Goal: Task Accomplishment & Management: Complete application form

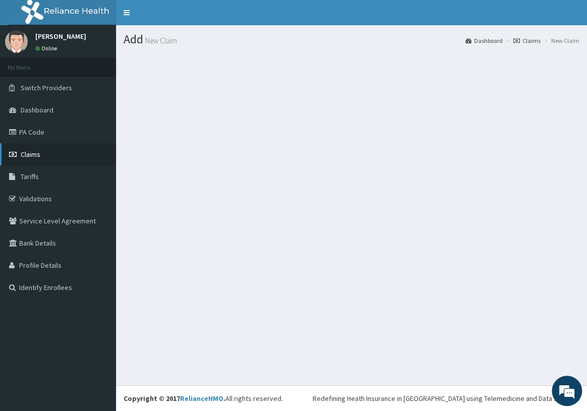
click at [50, 159] on link "Claims" at bounding box center [58, 154] width 116 height 22
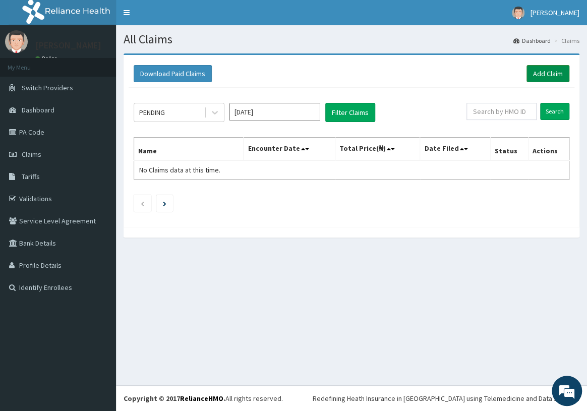
click at [545, 74] on link "Add Claim" at bounding box center [548, 73] width 43 height 17
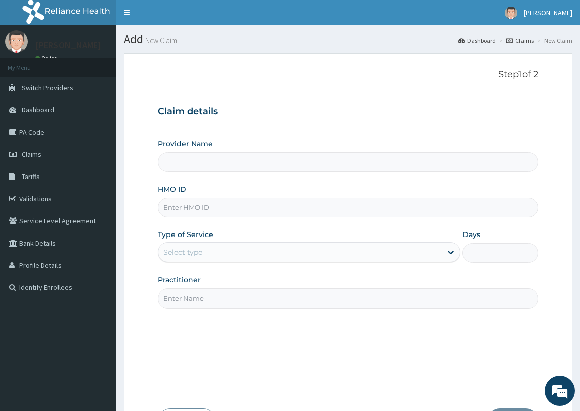
type input "Supreme Faith Hospital"
click at [387, 202] on input "HMO ID" at bounding box center [348, 208] width 381 height 20
type input "FMP/1030/C"
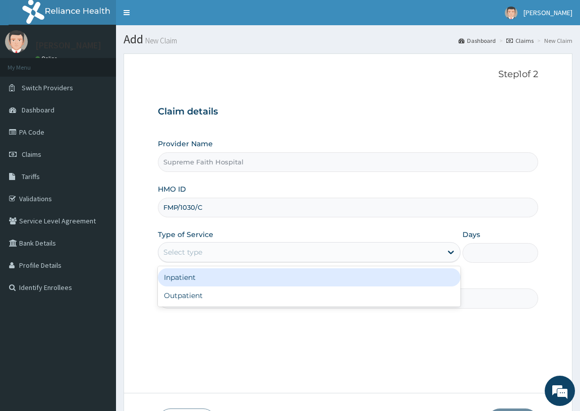
click at [369, 251] on div "Select type" at bounding box center [300, 252] width 284 height 16
click at [296, 248] on div "Select type" at bounding box center [300, 252] width 284 height 16
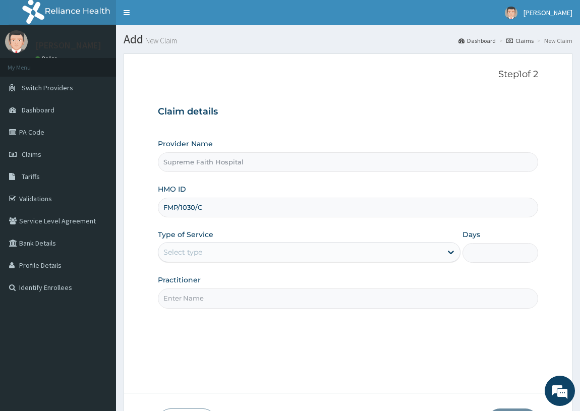
click at [298, 257] on div "Select type" at bounding box center [300, 252] width 284 height 16
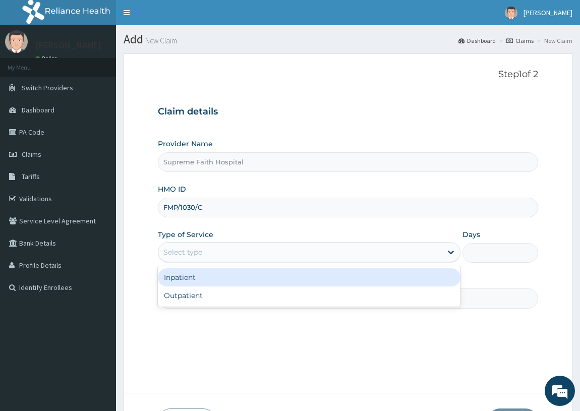
click at [302, 285] on div "Inpatient" at bounding box center [309, 277] width 303 height 18
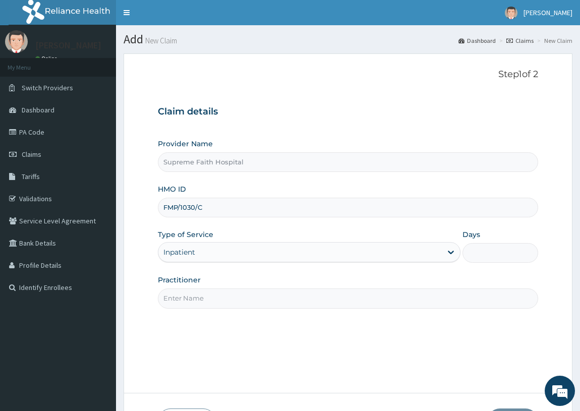
click at [493, 259] on input "Days" at bounding box center [501, 253] width 76 height 20
click at [475, 252] on input "Days" at bounding box center [501, 253] width 76 height 20
type input "2"
click at [334, 297] on input "Practitioner" at bounding box center [348, 299] width 381 height 20
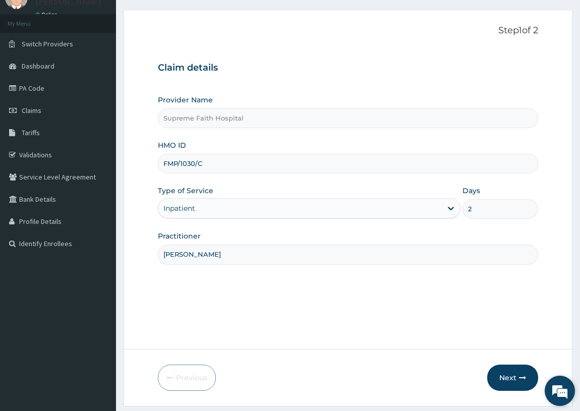
scroll to position [62, 0]
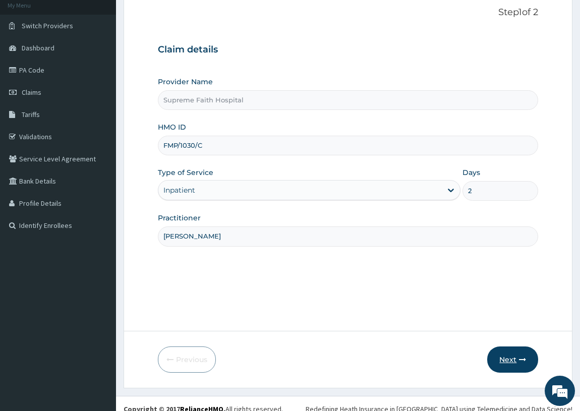
type input "Dr Pius I.O"
click at [523, 362] on icon "button" at bounding box center [522, 359] width 7 height 7
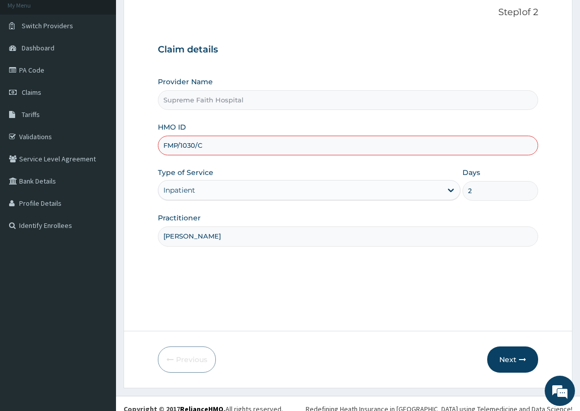
click at [193, 143] on input "FMP/1030/C" at bounding box center [348, 146] width 381 height 20
type input "FMP/10301/C"
click at [507, 365] on button "Next" at bounding box center [512, 360] width 51 height 26
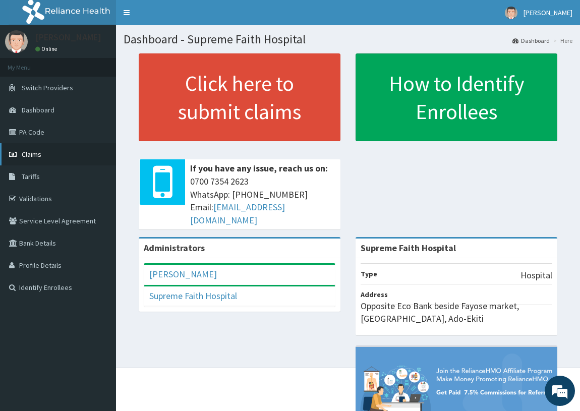
click at [40, 157] on span "Claims" at bounding box center [32, 154] width 20 height 9
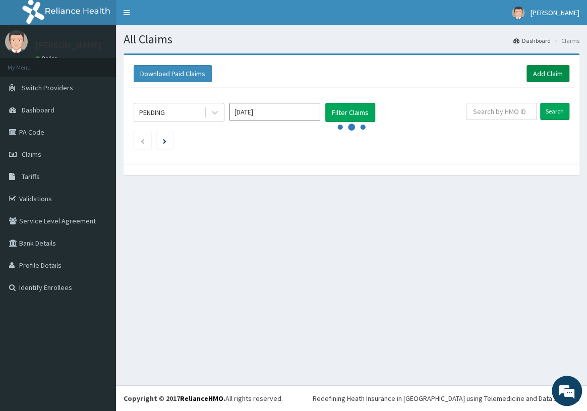
click at [558, 80] on link "Add Claim" at bounding box center [548, 73] width 43 height 17
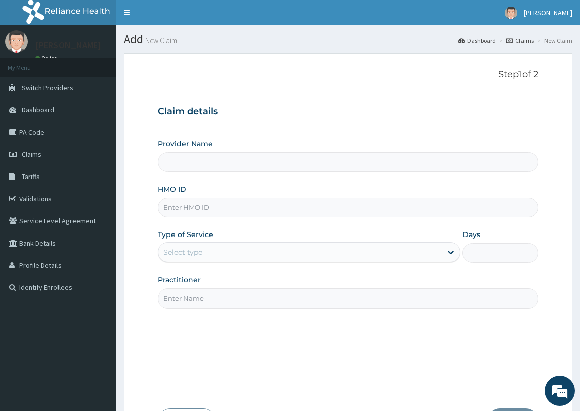
type input "Supreme Faith Hospital"
click at [353, 214] on input "HMO ID" at bounding box center [348, 208] width 381 height 20
click at [264, 212] on input "HMO ID" at bounding box center [348, 208] width 381 height 20
type input "FMP/10301/C"
click at [376, 260] on div "Select type" at bounding box center [309, 252] width 303 height 20
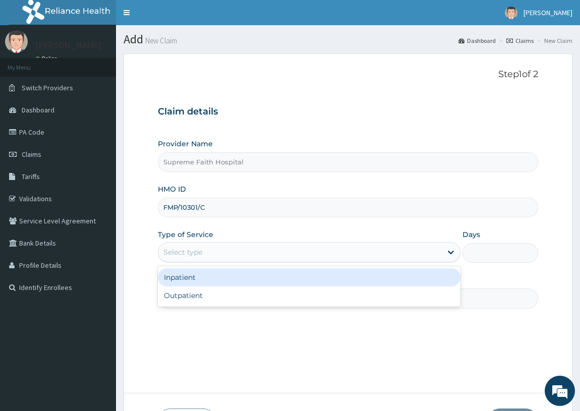
click at [349, 285] on div "Inpatient" at bounding box center [309, 277] width 303 height 18
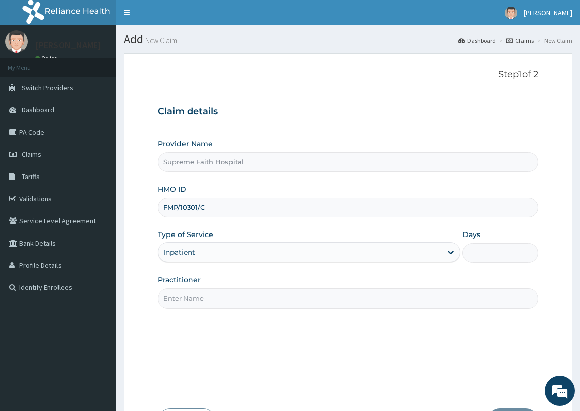
click at [477, 258] on input "Days" at bounding box center [501, 253] width 76 height 20
type input "2"
click at [316, 306] on input "Practitioner" at bounding box center [348, 299] width 381 height 20
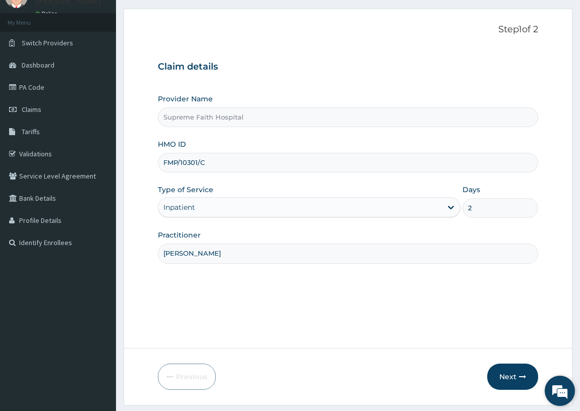
scroll to position [57, 0]
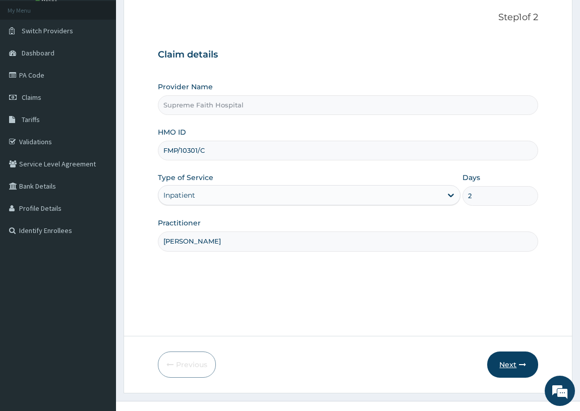
type input "Dr Pius I.O"
click at [523, 360] on button "Next" at bounding box center [512, 365] width 51 height 26
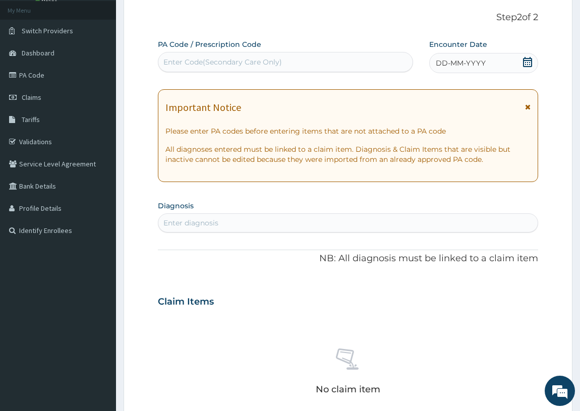
scroll to position [0, 0]
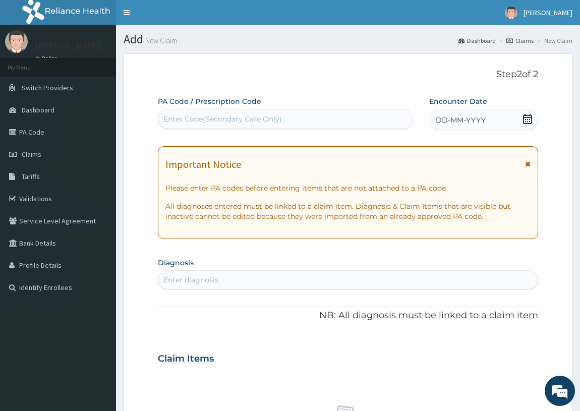
click at [391, 122] on div "Enter Code(Secondary Care Only)" at bounding box center [285, 119] width 254 height 16
click at [400, 93] on div "Step 2 of 2 PA Code / Prescription Code Use Up and Down to choose options, pres…" at bounding box center [348, 343] width 381 height 549
click at [502, 118] on div "DD-MM-YYYY" at bounding box center [483, 120] width 109 height 20
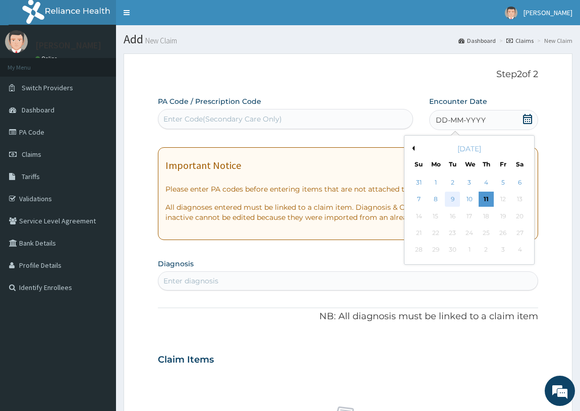
click at [453, 198] on div "9" at bounding box center [452, 199] width 15 height 15
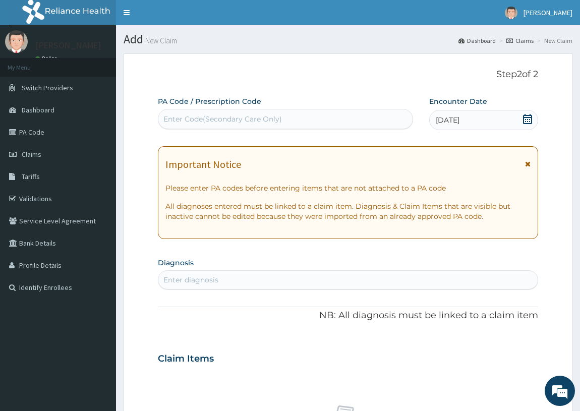
click at [240, 263] on section "Diagnosis Enter diagnosis" at bounding box center [348, 272] width 381 height 34
click at [247, 283] on div "Enter diagnosis" at bounding box center [348, 280] width 380 height 16
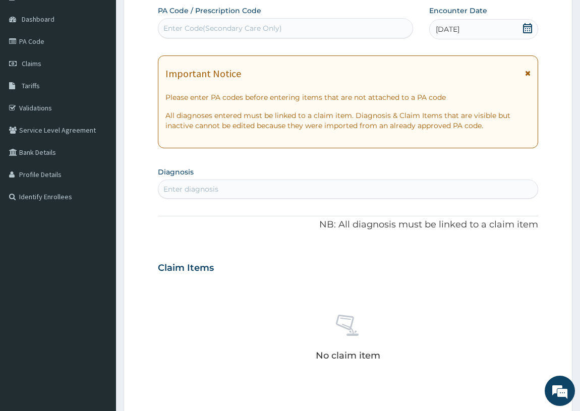
scroll to position [96, 0]
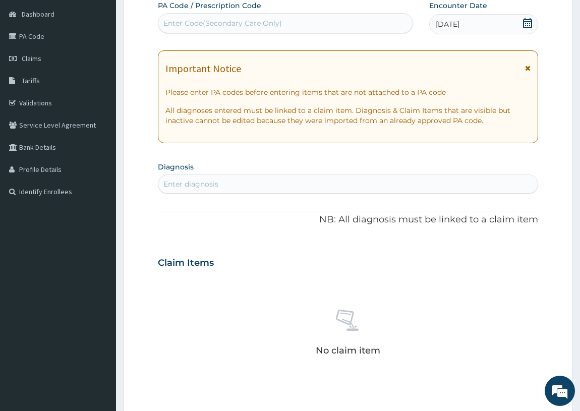
click at [398, 186] on div "Enter diagnosis" at bounding box center [348, 184] width 380 height 16
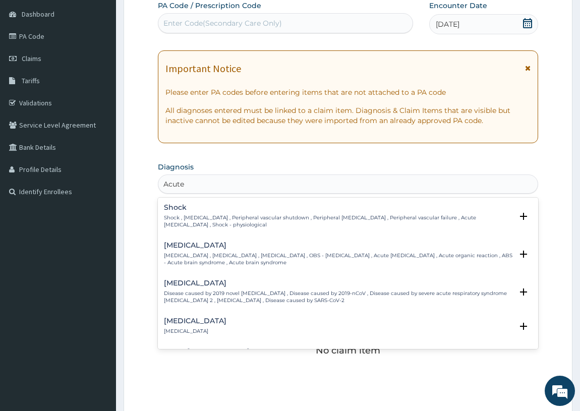
click at [531, 214] on div "Shock Shock , Circulatory collapse , Peripheral vascular shutdown , Peripheral …" at bounding box center [348, 219] width 381 height 38
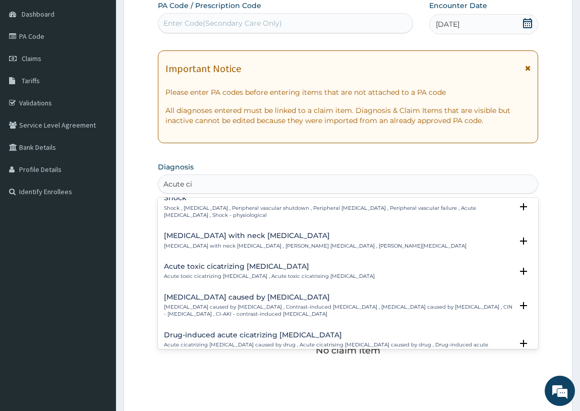
scroll to position [0, 0]
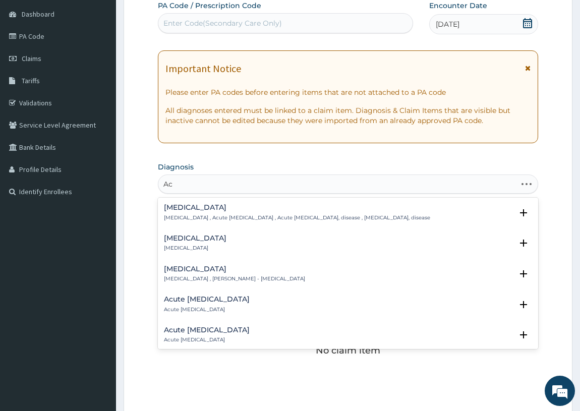
type input "A"
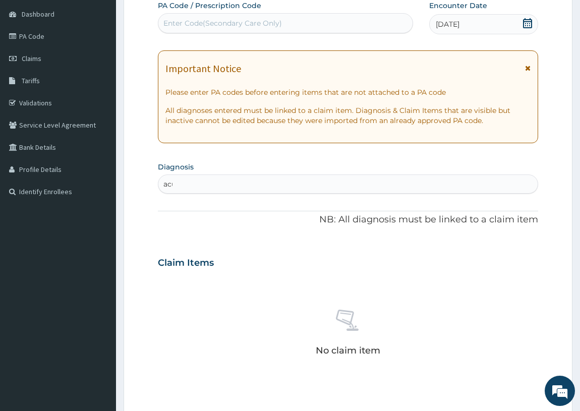
type input "acu"
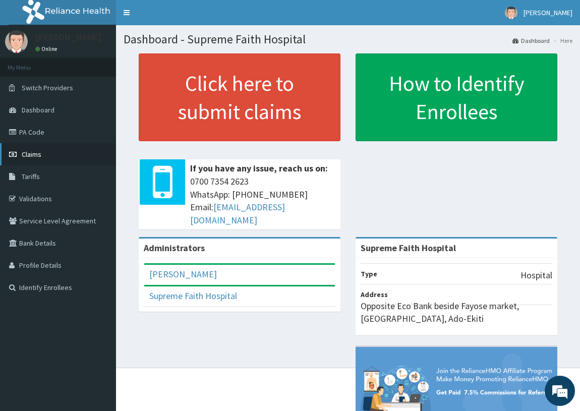
click at [63, 154] on link "Claims" at bounding box center [58, 154] width 116 height 22
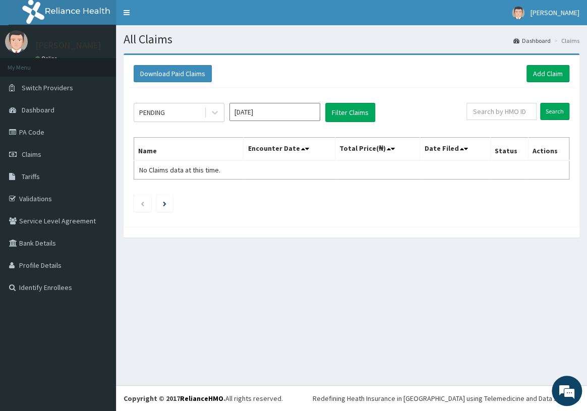
click at [547, 83] on div "Download Paid Claims Add Claim" at bounding box center [352, 74] width 446 height 28
click at [547, 72] on link "Add Claim" at bounding box center [548, 73] width 43 height 17
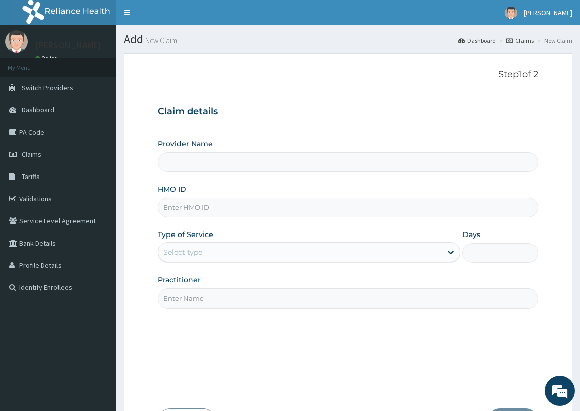
type input "Supreme Faith Hospital"
click at [283, 210] on input "HMO ID" at bounding box center [348, 208] width 381 height 20
type input "FMP/10301/C"
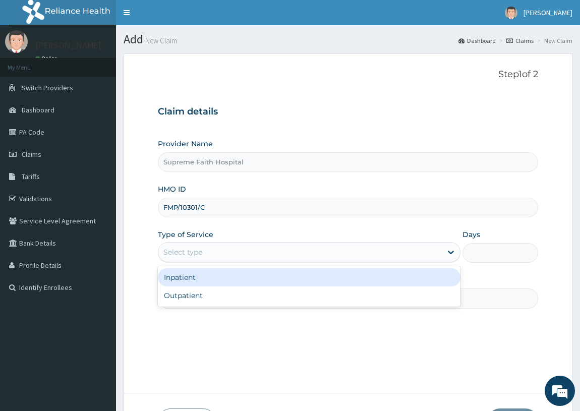
click at [293, 252] on div "Select type" at bounding box center [300, 252] width 284 height 16
click at [300, 276] on div "Inpatient" at bounding box center [309, 277] width 303 height 18
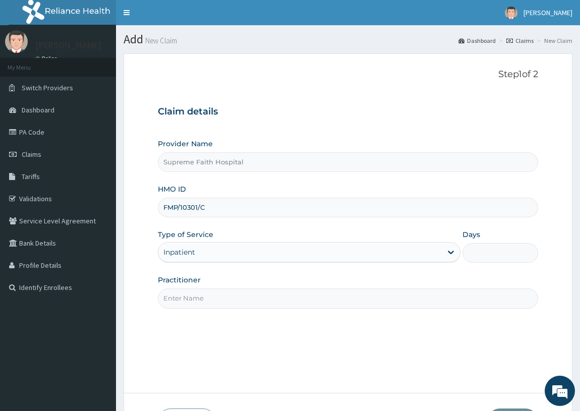
click at [521, 252] on input "Days" at bounding box center [501, 253] width 76 height 20
type input "2"
click at [372, 301] on input "Practitioner" at bounding box center [348, 299] width 381 height 20
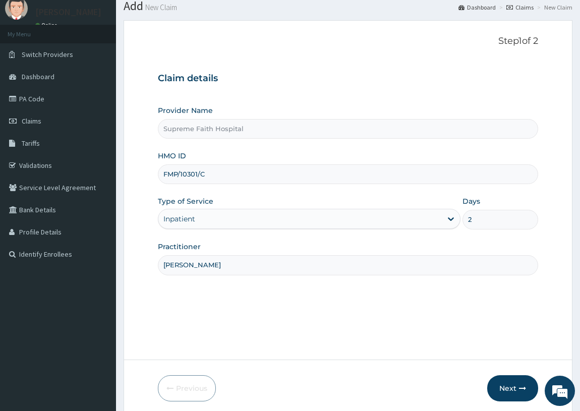
scroll to position [72, 0]
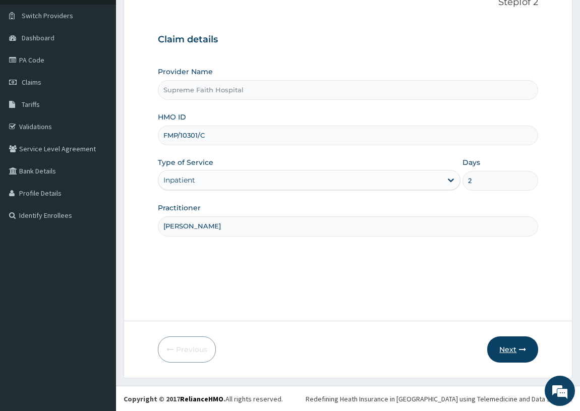
type input "[PERSON_NAME]"
click at [504, 340] on button "Next" at bounding box center [512, 350] width 51 height 26
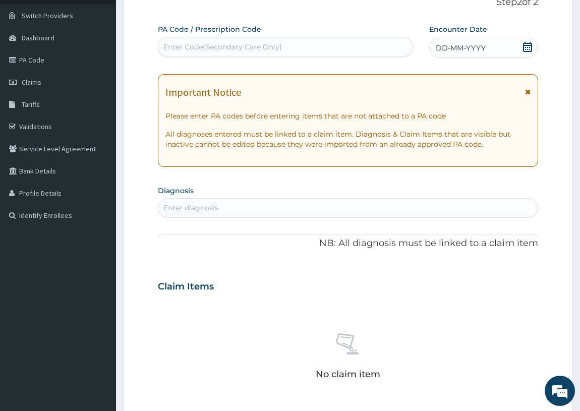
click at [215, 205] on div "Enter diagnosis" at bounding box center [190, 208] width 55 height 10
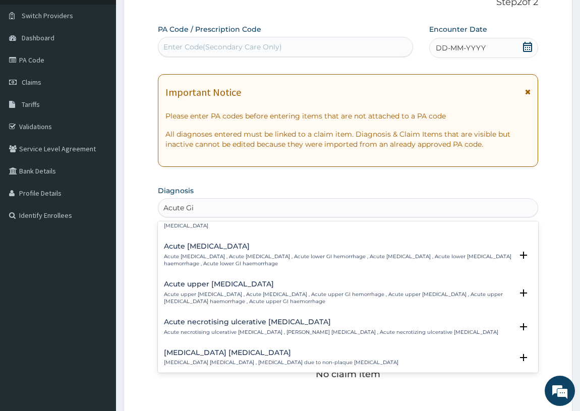
scroll to position [195, 0]
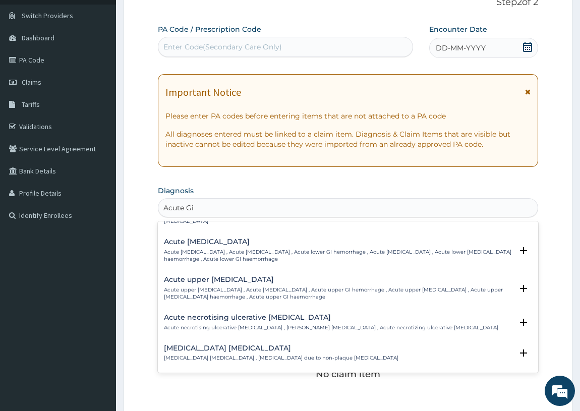
type input "Acute Gi"
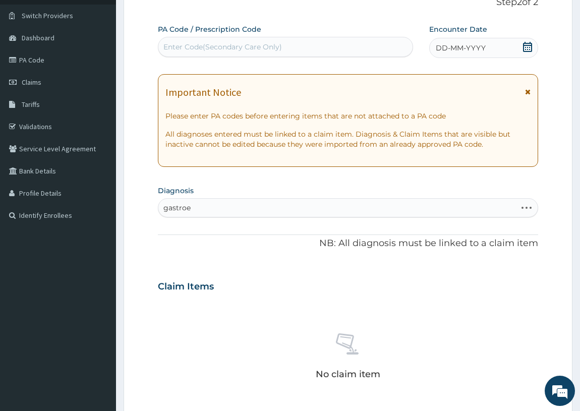
type input "gastroe"
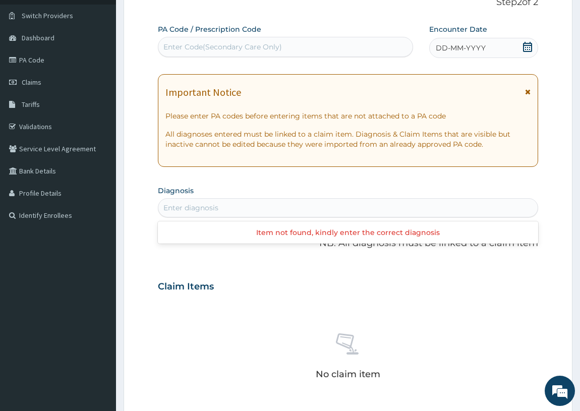
click at [298, 206] on div "Enter diagnosis" at bounding box center [348, 208] width 380 height 16
click at [300, 216] on div "Enter diagnosis" at bounding box center [348, 207] width 381 height 19
type input "g"
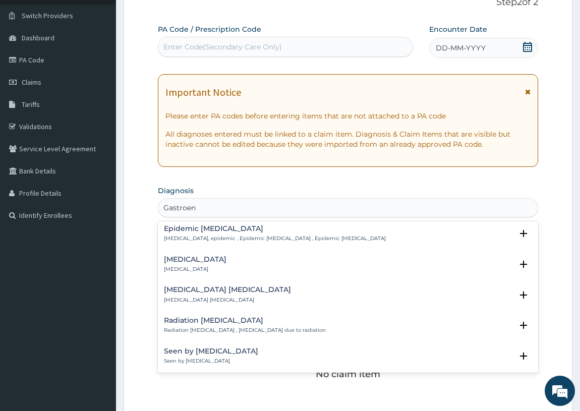
scroll to position [333, 0]
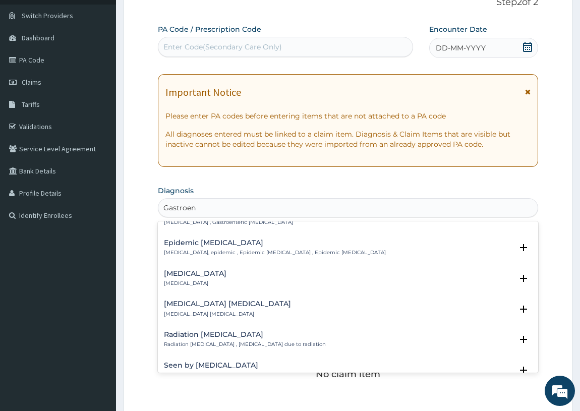
type input "Gastroent"
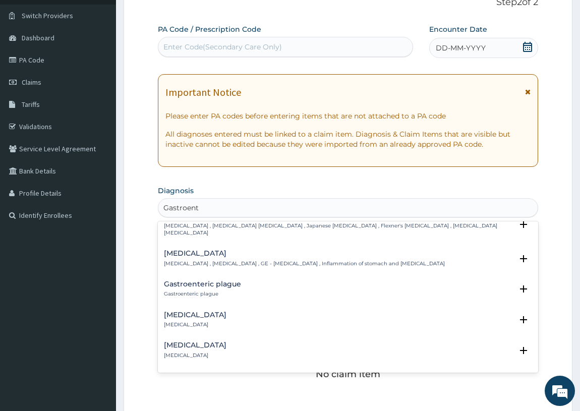
scroll to position [0, 0]
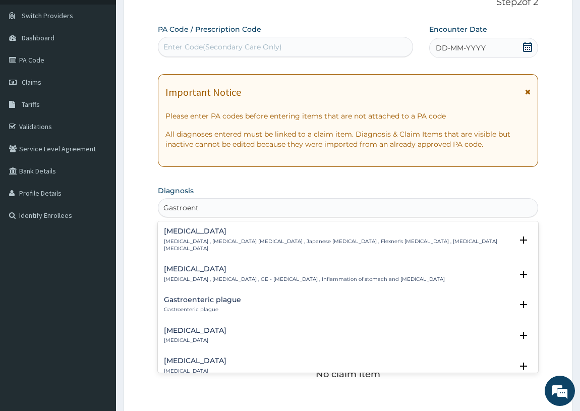
click at [227, 337] on p "[MEDICAL_DATA]" at bounding box center [195, 340] width 63 height 7
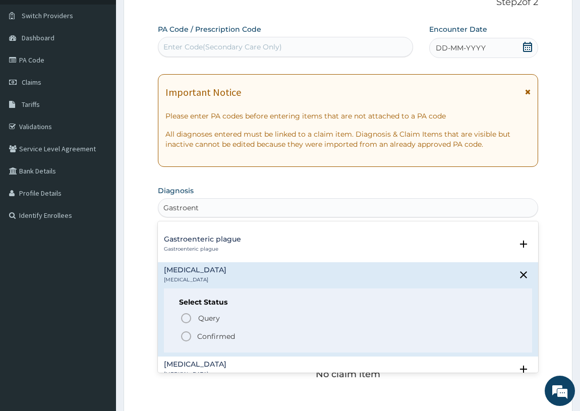
scroll to position [88, 0]
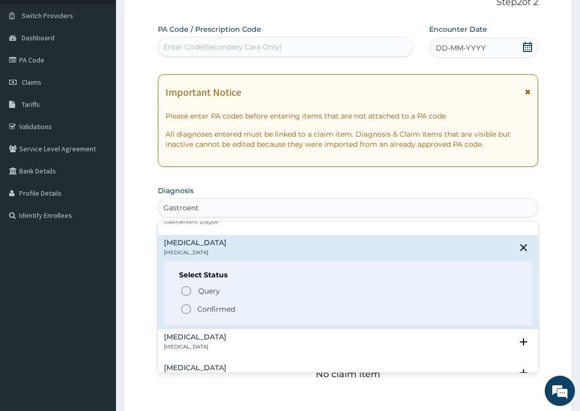
click at [217, 304] on p "Confirmed" at bounding box center [216, 309] width 38 height 10
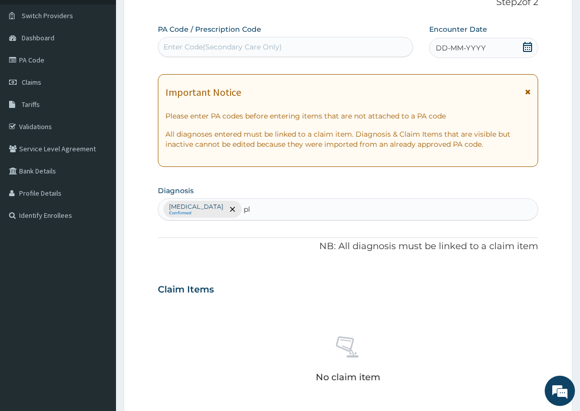
type input "p"
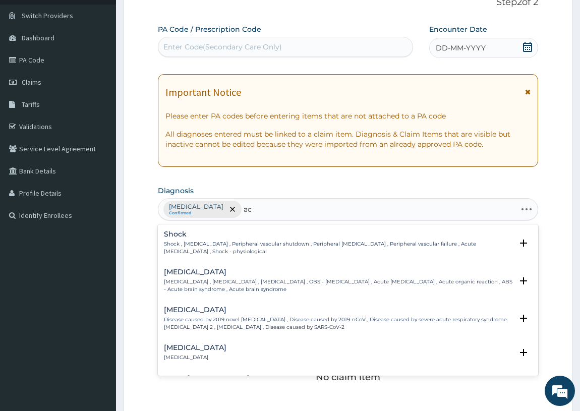
type input "a"
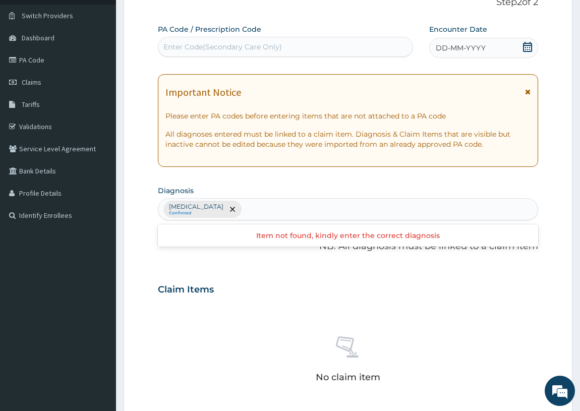
type input ","
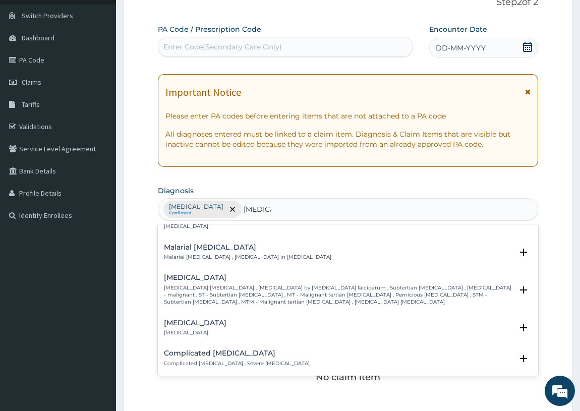
scroll to position [373, 0]
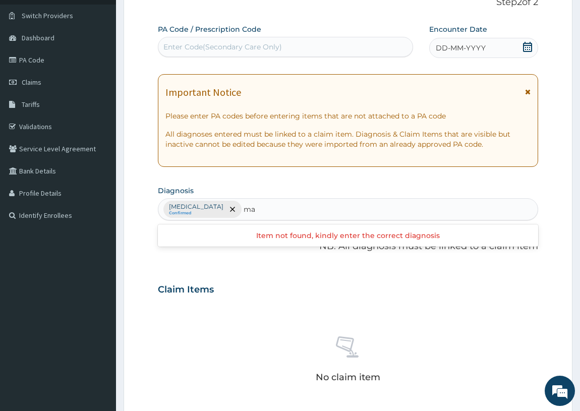
type input "m"
type input "a"
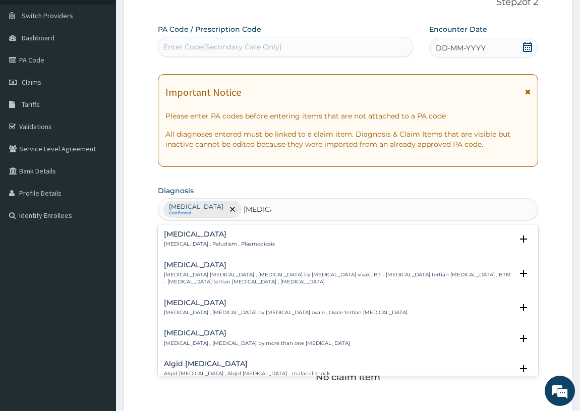
type input "[MEDICAL_DATA]"
click at [434, 241] on div "[MEDICAL_DATA] [MEDICAL_DATA] , Paludism , Plasmodiosis" at bounding box center [348, 240] width 369 height 18
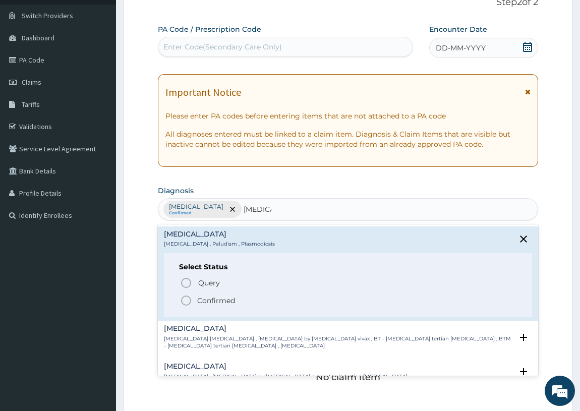
click at [224, 303] on p "Confirmed" at bounding box center [216, 301] width 38 height 10
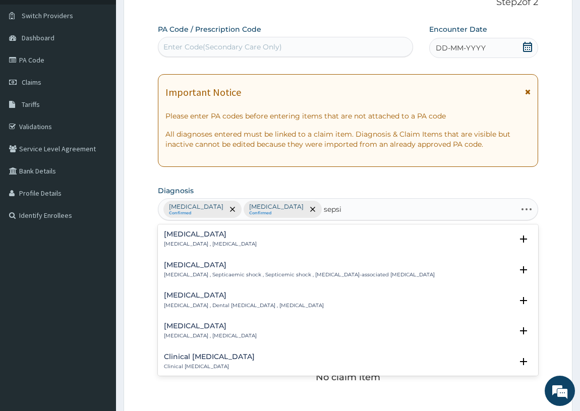
type input "[MEDICAL_DATA]"
click at [365, 240] on div "[MEDICAL_DATA] [MEDICAL_DATA] , [MEDICAL_DATA]" at bounding box center [348, 240] width 369 height 18
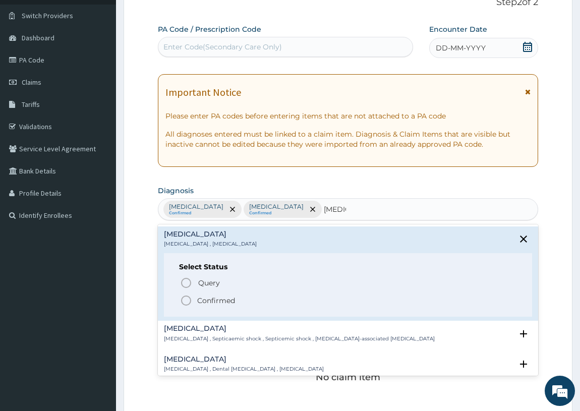
click at [206, 305] on span "Confirmed" at bounding box center [349, 301] width 338 height 12
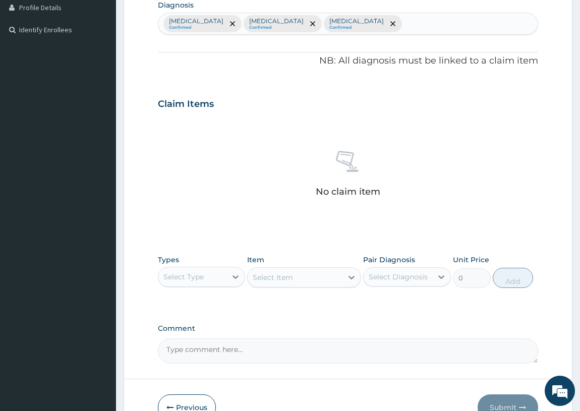
scroll to position [263, 0]
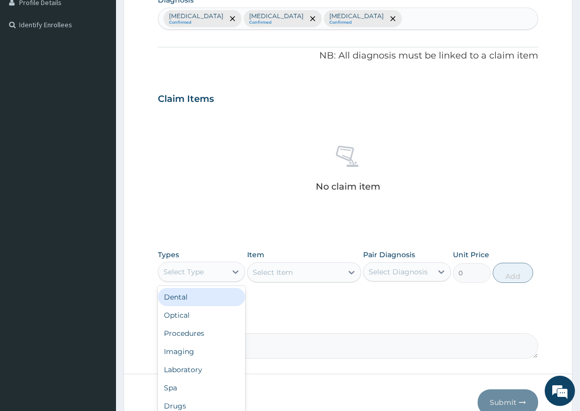
click at [224, 270] on div "Select Type" at bounding box center [192, 272] width 69 height 16
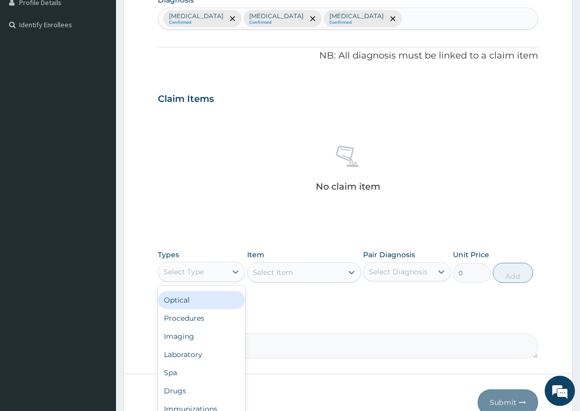
scroll to position [34, 0]
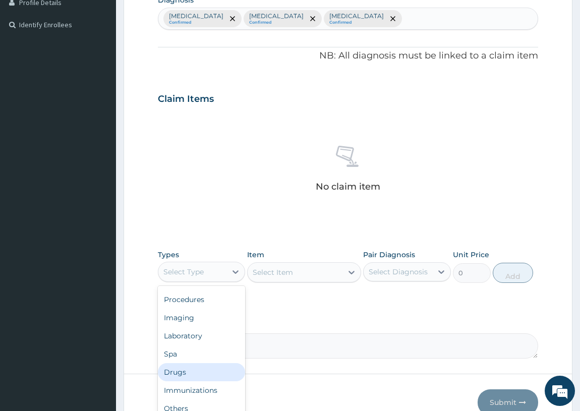
click at [207, 372] on div "Drugs" at bounding box center [202, 372] width 88 height 18
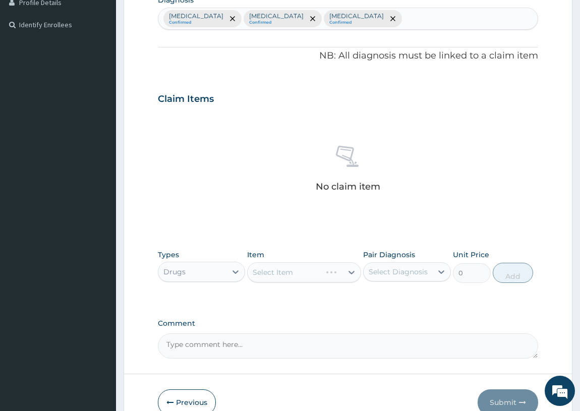
click at [342, 275] on div "Select Item" at bounding box center [304, 272] width 114 height 20
click at [314, 278] on div "Select Item" at bounding box center [295, 272] width 95 height 16
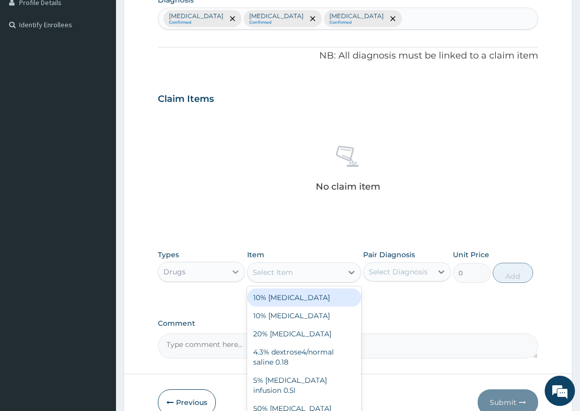
click at [244, 268] on div at bounding box center [236, 272] width 18 height 18
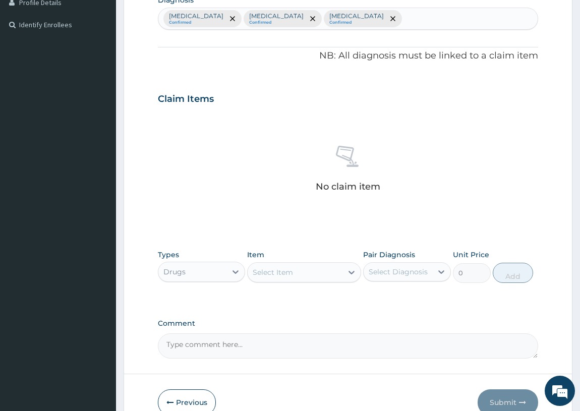
drag, startPoint x: 365, startPoint y: 320, endPoint x: 327, endPoint y: 297, distance: 44.7
click at [362, 319] on label "Comment" at bounding box center [348, 323] width 381 height 9
click at [362, 334] on textarea "Comment" at bounding box center [348, 346] width 381 height 25
click at [319, 269] on div "Select Item" at bounding box center [295, 272] width 95 height 16
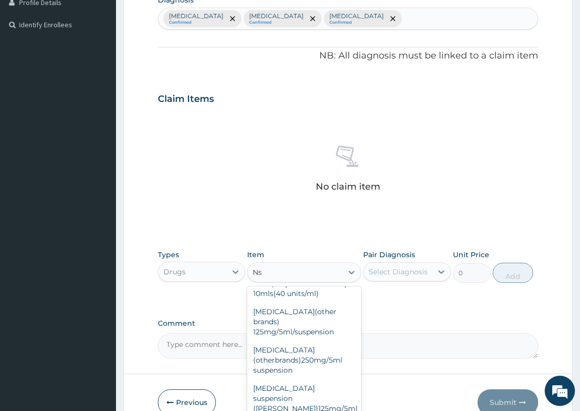
scroll to position [0, 0]
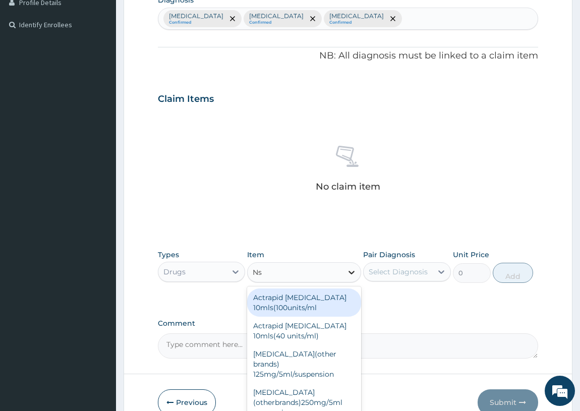
type input "N"
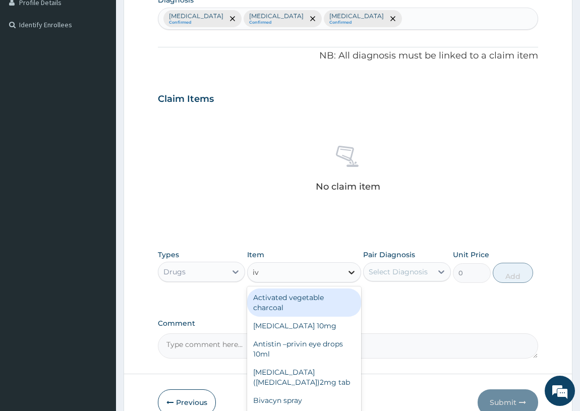
type input "i"
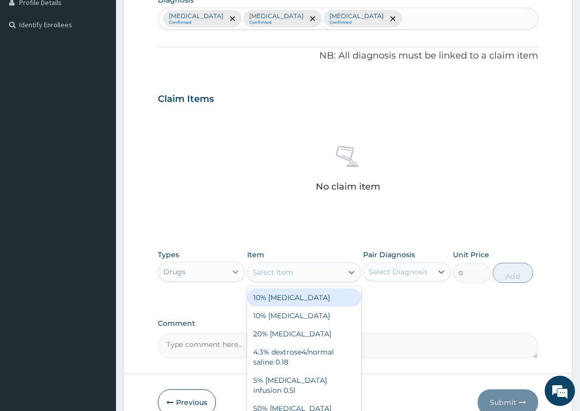
click at [228, 263] on div at bounding box center [236, 272] width 18 height 18
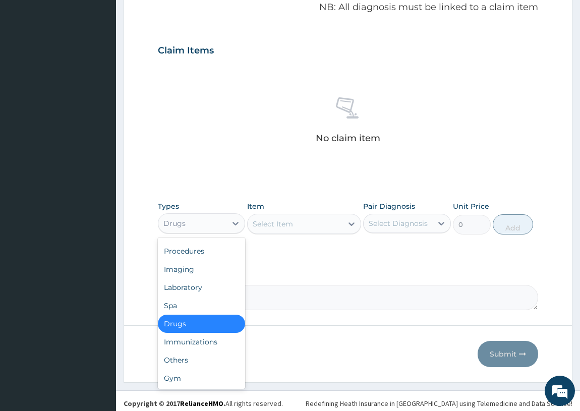
scroll to position [315, 0]
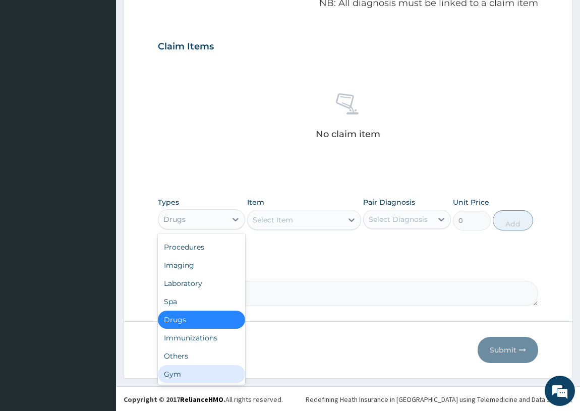
click at [197, 372] on div "Gym" at bounding box center [202, 374] width 88 height 18
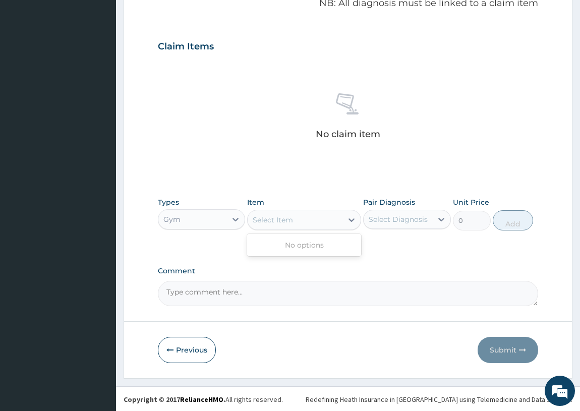
click at [316, 223] on div "Select Item" at bounding box center [295, 220] width 95 height 16
drag, startPoint x: 316, startPoint y: 223, endPoint x: 284, endPoint y: 222, distance: 31.8
click at [316, 223] on div "Select Item" at bounding box center [295, 220] width 95 height 16
click at [257, 213] on div "Select Item" at bounding box center [295, 220] width 95 height 16
click at [231, 219] on icon at bounding box center [236, 219] width 10 height 10
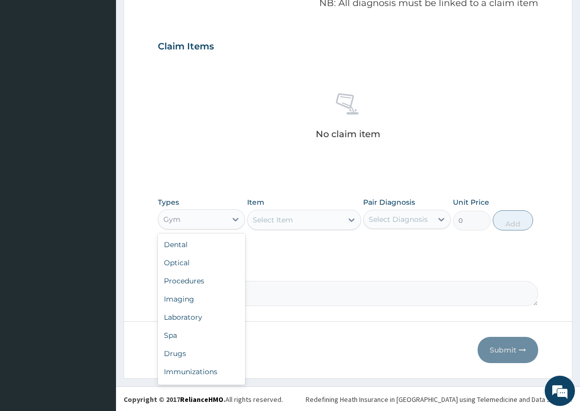
scroll to position [34, 0]
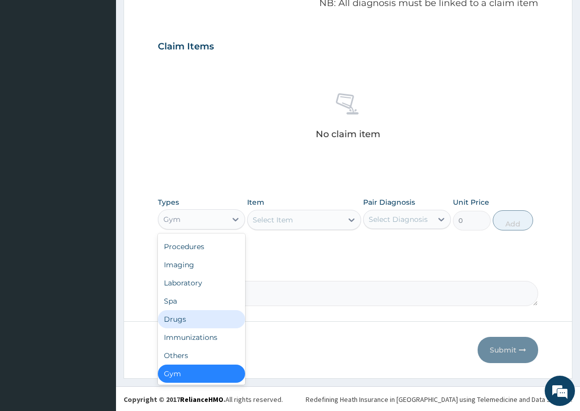
click at [216, 321] on div "Drugs" at bounding box center [202, 319] width 88 height 18
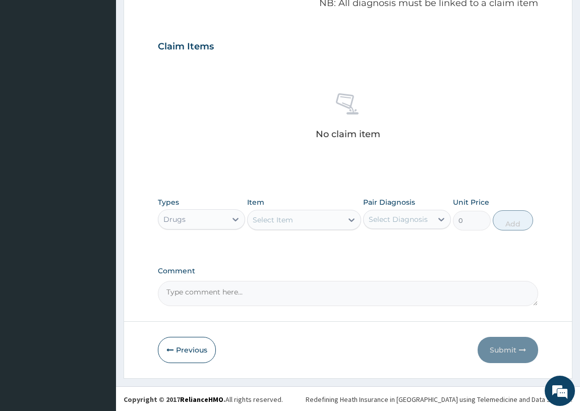
click at [318, 212] on div "Select Item" at bounding box center [295, 220] width 95 height 16
click at [316, 216] on div "Select Item" at bounding box center [295, 220] width 95 height 16
click at [315, 218] on div "Select Item" at bounding box center [295, 220] width 95 height 16
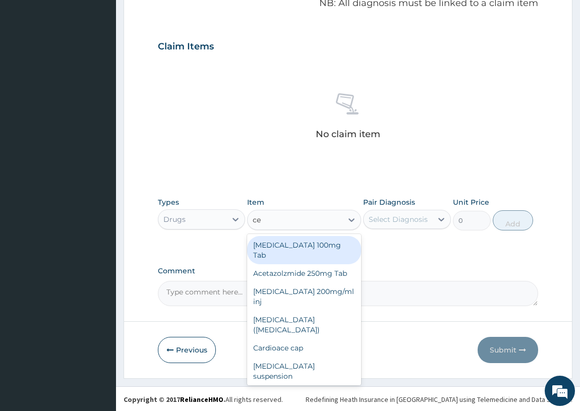
type input "cel"
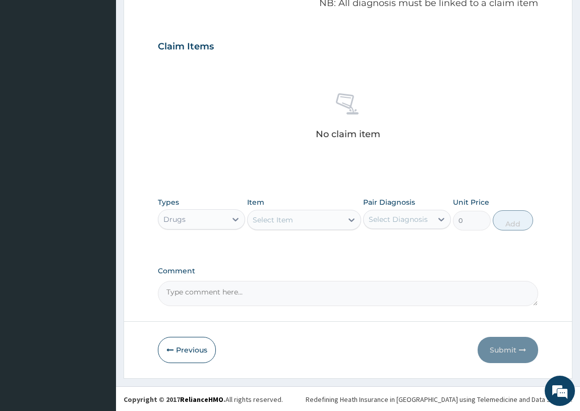
drag, startPoint x: 268, startPoint y: 219, endPoint x: 245, endPoint y: 215, distance: 24.1
click at [245, 215] on div "Types Drugs Item Select is focused ,type to refine list, press Down to open the…" at bounding box center [348, 213] width 381 height 43
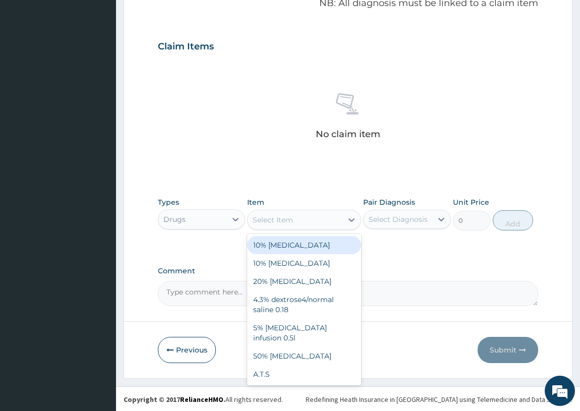
click at [273, 215] on div "Select Item" at bounding box center [273, 220] width 40 height 10
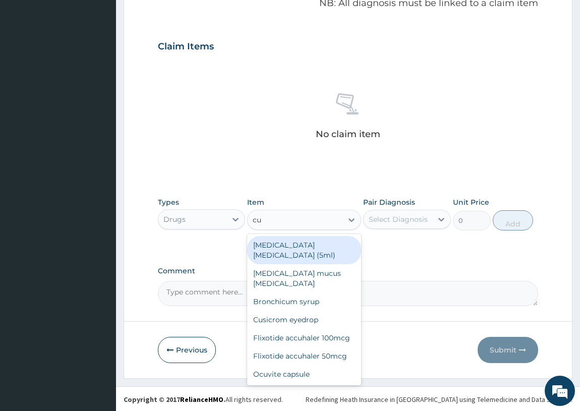
type input "c"
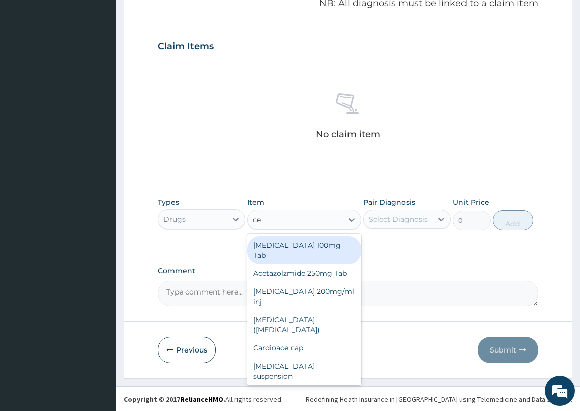
type input "cel"
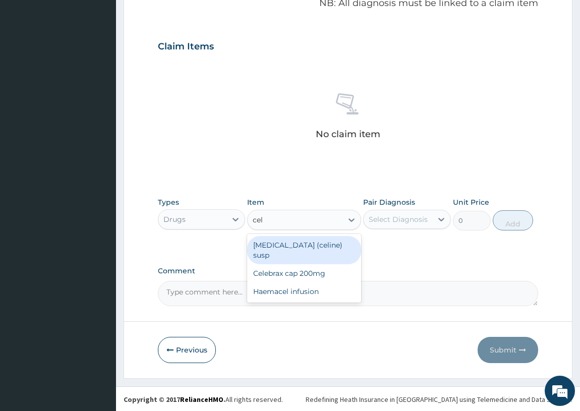
type input "3456"
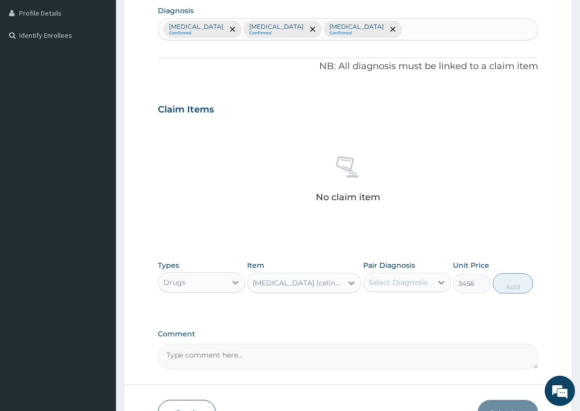
scroll to position [255, 0]
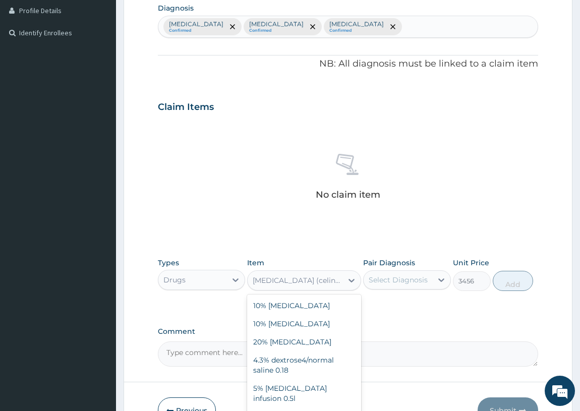
click at [313, 278] on div "[MEDICAL_DATA] (celine) susp" at bounding box center [298, 280] width 91 height 10
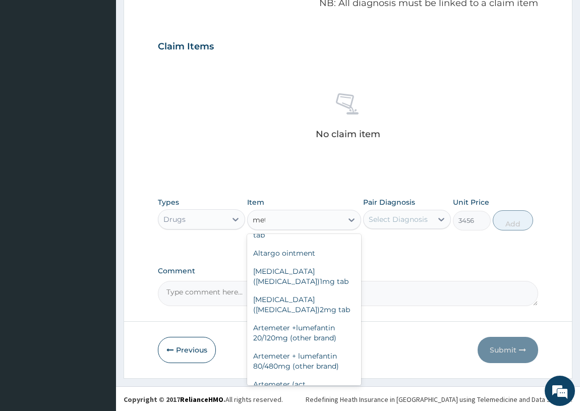
scroll to position [0, 0]
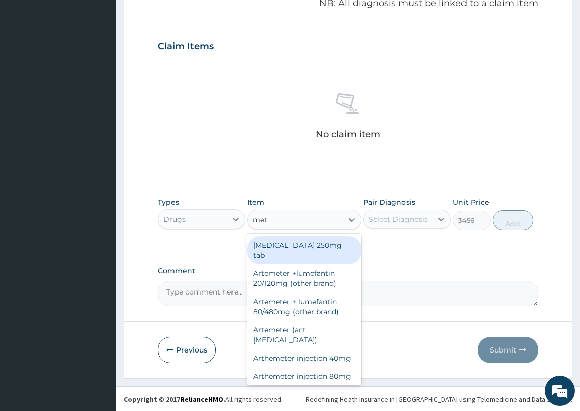
type input "metr"
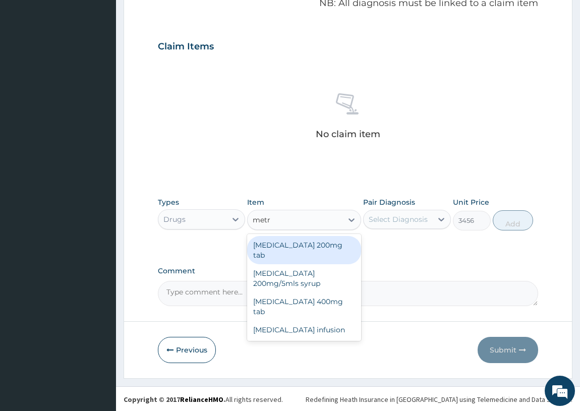
click at [337, 247] on div "[MEDICAL_DATA] 200mg tab" at bounding box center [304, 250] width 114 height 28
type input "36"
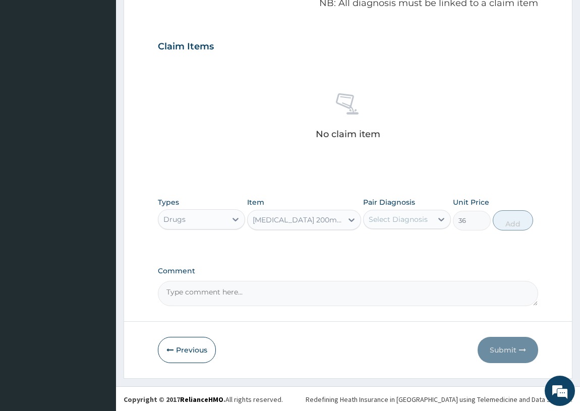
click at [429, 218] on div "Select Diagnosis" at bounding box center [398, 219] width 69 height 16
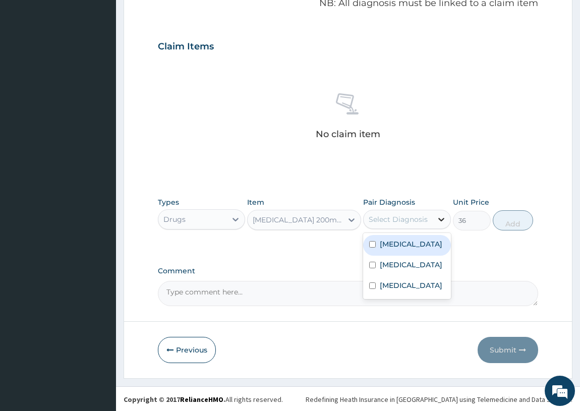
drag, startPoint x: 428, startPoint y: 218, endPoint x: 433, endPoint y: 216, distance: 5.4
click at [429, 218] on div "Select Diagnosis" at bounding box center [398, 219] width 69 height 16
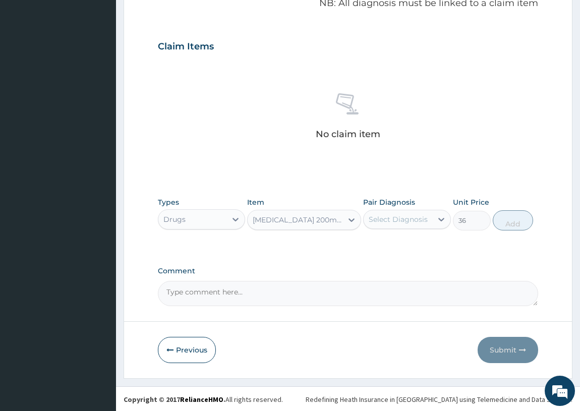
click at [400, 220] on div "Select Diagnosis" at bounding box center [398, 219] width 59 height 10
click at [439, 217] on icon at bounding box center [441, 219] width 10 height 10
click at [389, 227] on div "Select Diagnosis" at bounding box center [407, 219] width 88 height 19
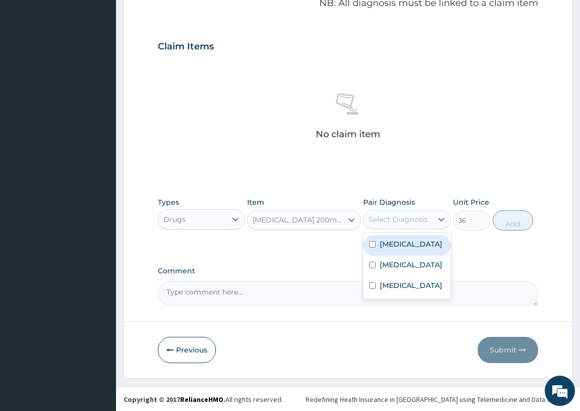
click at [402, 249] on label "[MEDICAL_DATA]" at bounding box center [411, 244] width 63 height 10
checkbox input "true"
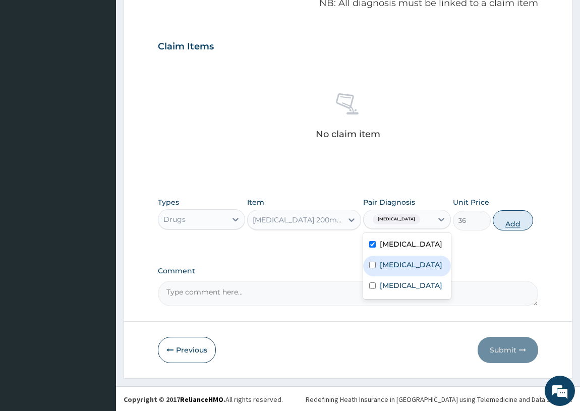
click at [517, 213] on button "Add" at bounding box center [513, 220] width 40 height 20
type input "0"
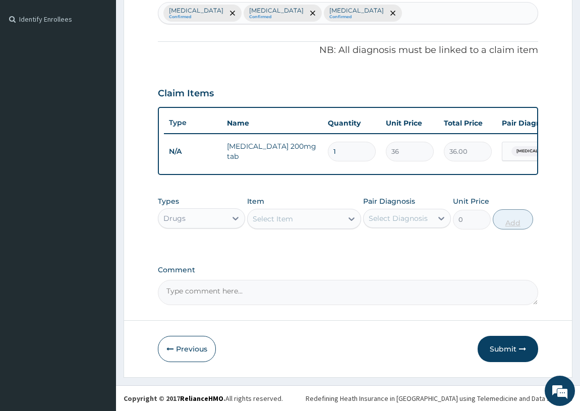
scroll to position [274, 0]
click at [343, 151] on input "1" at bounding box center [352, 152] width 48 height 20
type input "0.00"
type input "1"
type input "36.00"
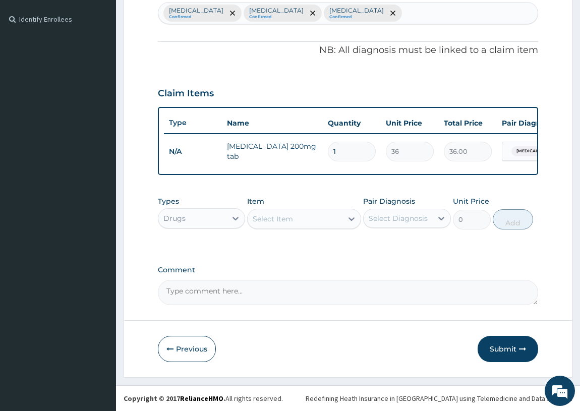
type input "10"
type input "360.00"
type input "10"
click at [489, 165] on div "Type Name Quantity Unit Price Total Price Pair Diagnosis Actions N/A [MEDICAL_D…" at bounding box center [348, 141] width 381 height 68
click at [274, 219] on div "Select Item" at bounding box center [273, 219] width 40 height 10
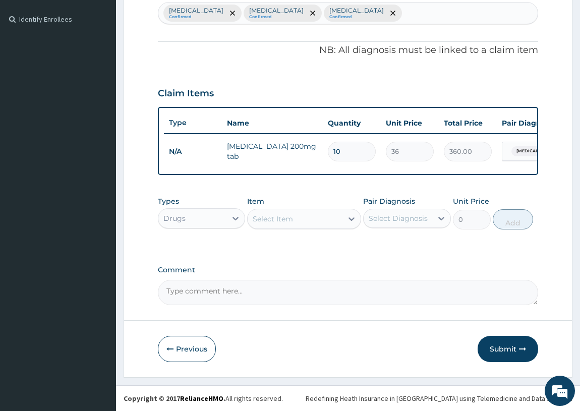
click at [271, 222] on div "Select Item" at bounding box center [273, 219] width 40 height 10
click at [375, 296] on textarea "Comment" at bounding box center [348, 292] width 381 height 25
click at [292, 220] on div "Select Item" at bounding box center [273, 219] width 40 height 10
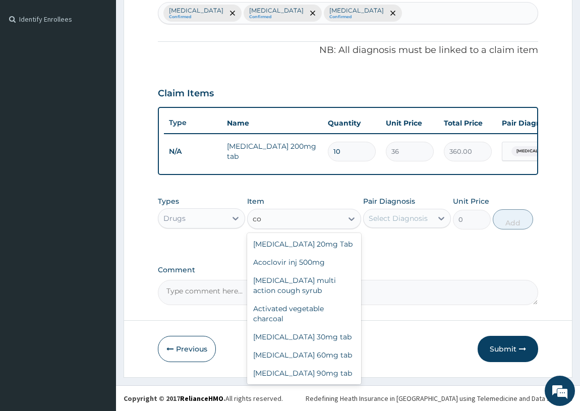
type input "c"
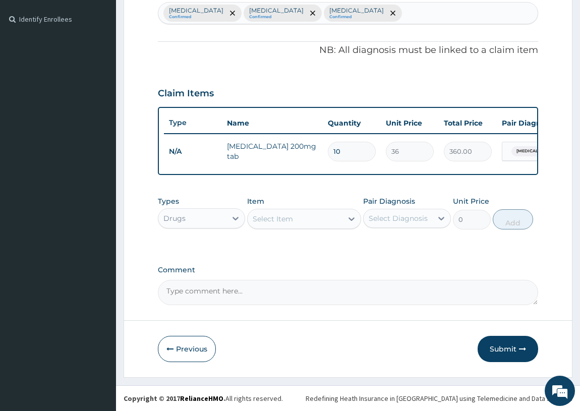
click at [358, 309] on form "Step 2 of 2 PA Code / Prescription Code Enter Code(Secondary Care Only) Encount…" at bounding box center [348, 81] width 449 height 592
click at [288, 212] on div "Select Item" at bounding box center [295, 219] width 95 height 16
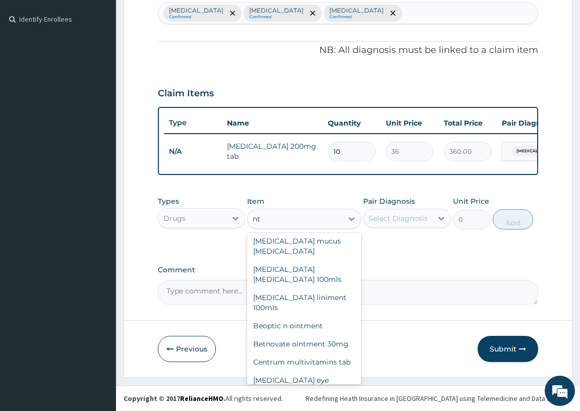
scroll to position [518, 0]
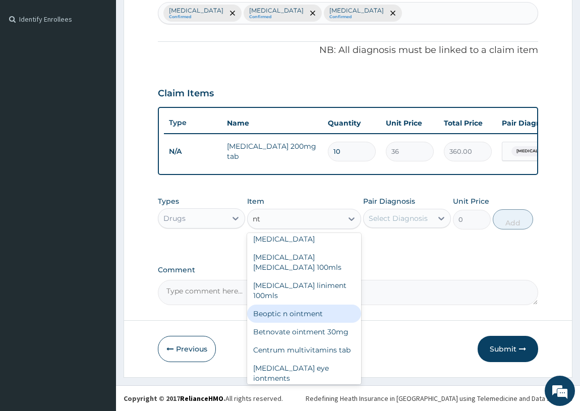
type input "nt"
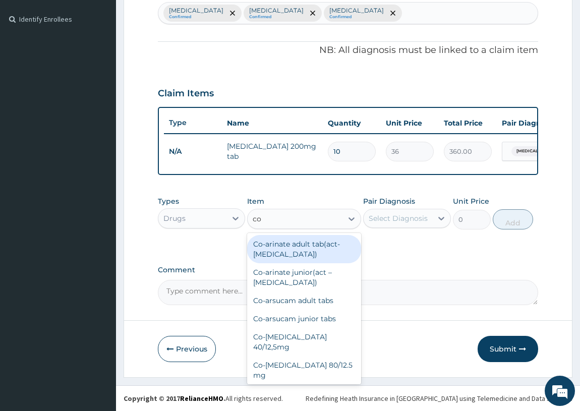
type input "c"
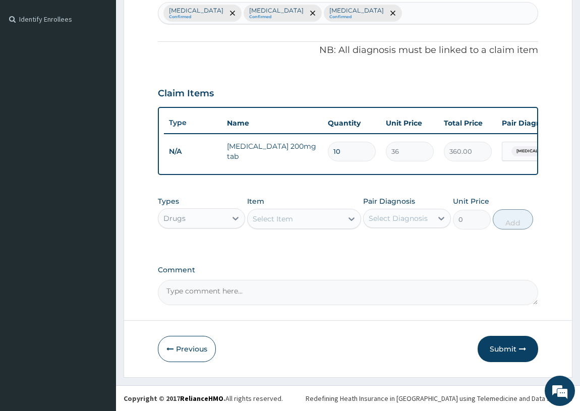
drag, startPoint x: 343, startPoint y: 275, endPoint x: 328, endPoint y: 269, distance: 16.1
click at [343, 275] on div "Comment" at bounding box center [348, 285] width 381 height 39
click at [276, 229] on div "Select Item" at bounding box center [304, 219] width 114 height 20
click at [278, 222] on div "Select Item" at bounding box center [273, 219] width 40 height 10
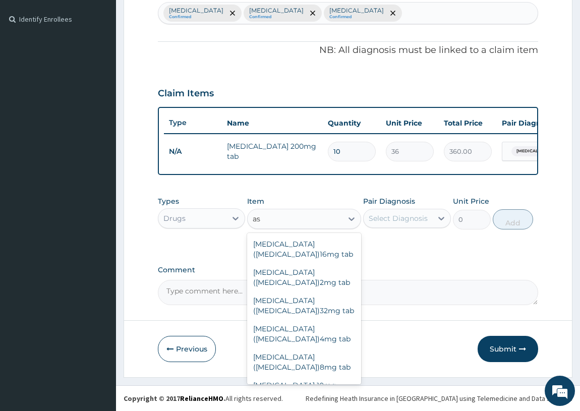
type input "a"
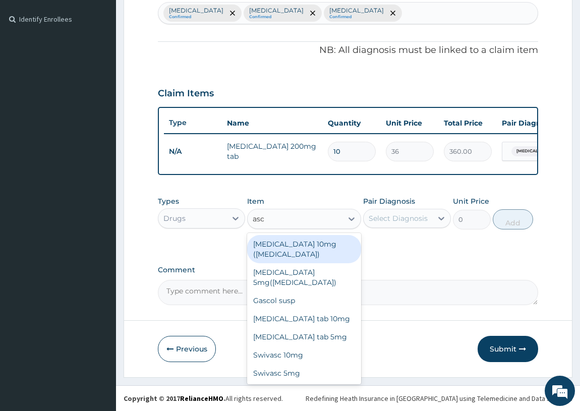
type input "asc"
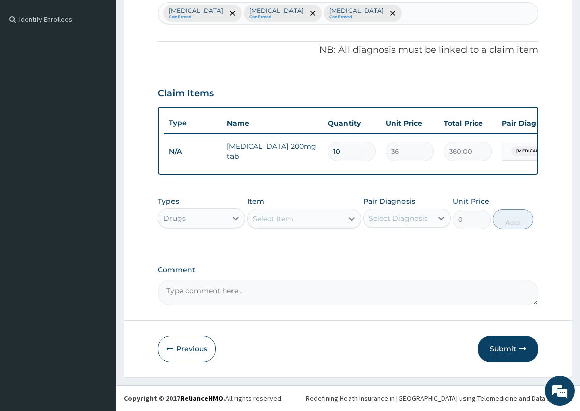
click at [281, 54] on div "PA Code / Prescription Code Enter Code(Secondary Care Only) Encounter Date DD-M…" at bounding box center [348, 66] width 381 height 477
click at [313, 222] on div "Select Item" at bounding box center [295, 219] width 95 height 16
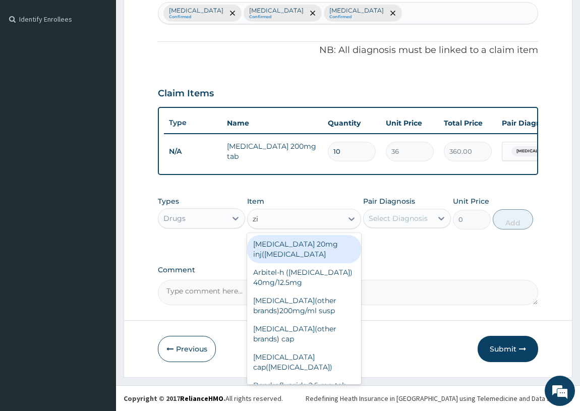
type input "z"
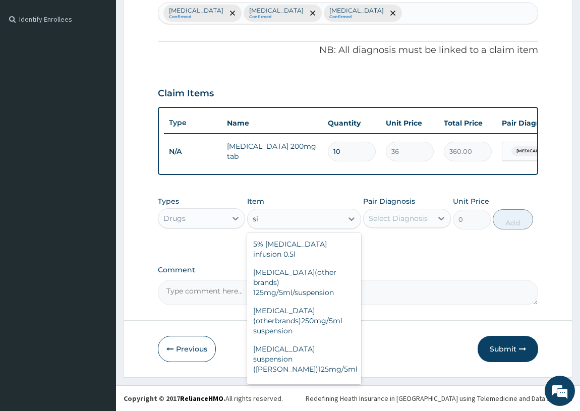
type input "s"
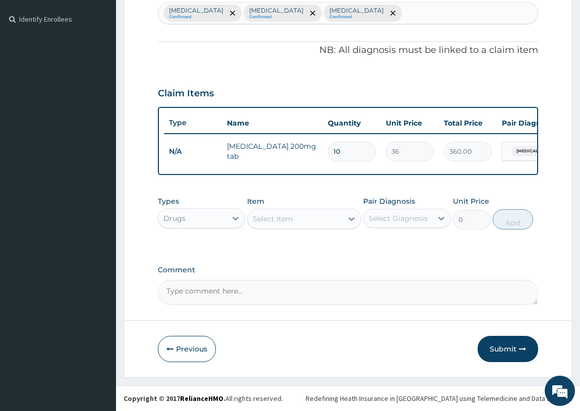
click at [246, 184] on div "PA Code / Prescription Code Enter Code(Secondary Care Only) Encounter Date DD-M…" at bounding box center [348, 66] width 381 height 477
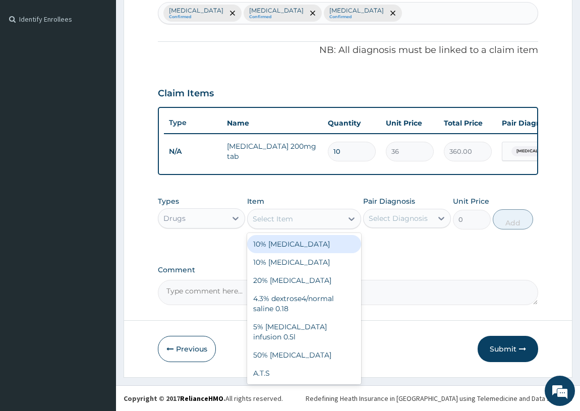
click at [283, 216] on div "Select Item" at bounding box center [273, 219] width 40 height 10
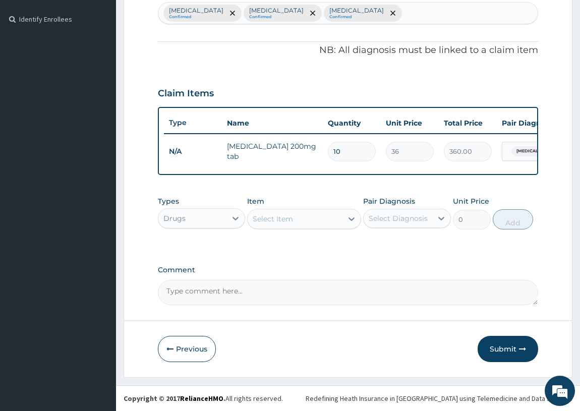
click at [332, 225] on div "Select Item" at bounding box center [295, 219] width 95 height 16
click at [329, 224] on div "Select Item" at bounding box center [295, 219] width 95 height 16
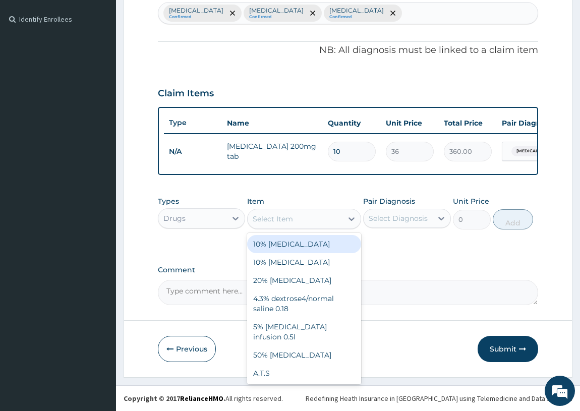
type input "1700"
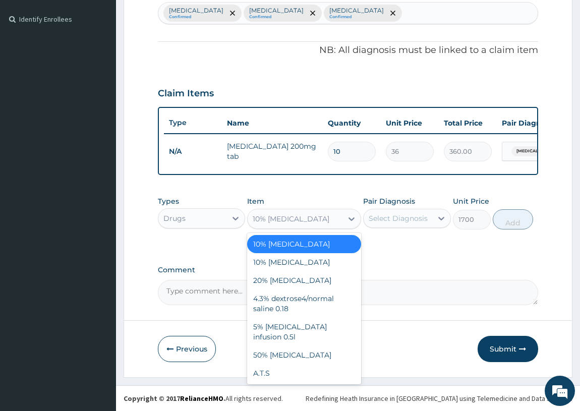
click at [335, 226] on div "10% [MEDICAL_DATA]" at bounding box center [295, 219] width 95 height 16
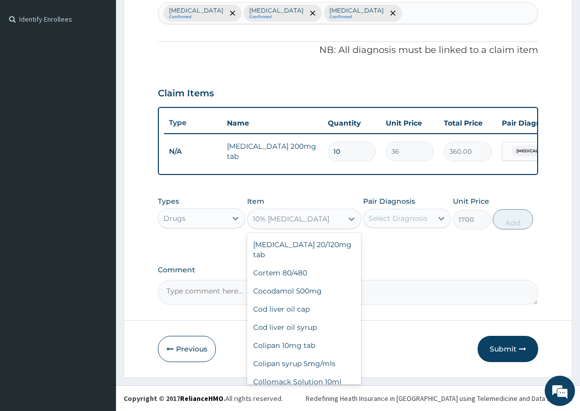
scroll to position [7825, 0]
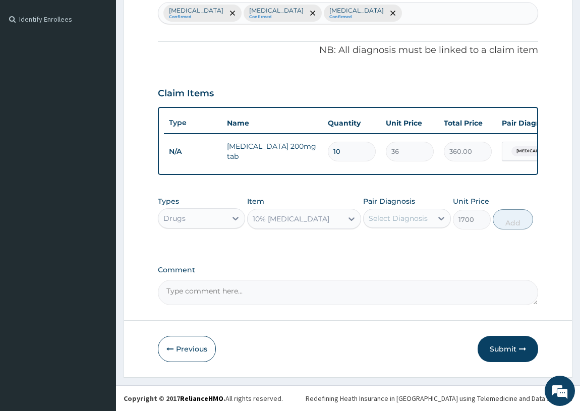
click at [397, 286] on textarea "Comment" at bounding box center [348, 292] width 381 height 25
click at [394, 263] on div "PA Code / Prescription Code Enter Code(Secondary Care Only) Encounter Date DD-M…" at bounding box center [348, 66] width 381 height 477
click at [494, 280] on div "Comment" at bounding box center [348, 285] width 381 height 39
click at [328, 247] on div "Types Drugs Item 10% [MEDICAL_DATA] Pair Diagnosis Select Diagnosis Unit Price …" at bounding box center [348, 220] width 381 height 59
click at [405, 317] on form "Step 2 of 2 PA Code / Prescription Code Enter Code(Secondary Care Only) Encount…" at bounding box center [348, 81] width 449 height 592
